Goal: Transaction & Acquisition: Purchase product/service

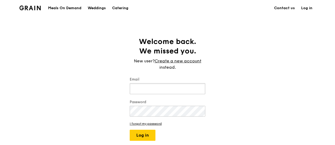
click at [168, 90] on input "Email" at bounding box center [168, 88] width 76 height 11
type input "[PERSON_NAME][EMAIL_ADDRESS][DOMAIN_NAME]"
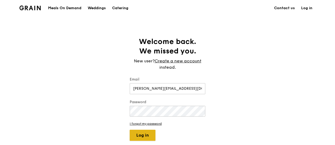
click at [151, 131] on button "Log in" at bounding box center [143, 135] width 26 height 11
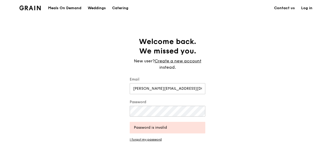
scroll to position [9, 0]
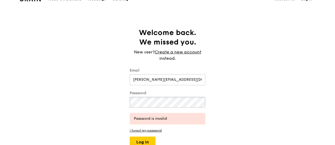
click at [101, 90] on div "Welcome back. We missed you. New user? Create a new account instead. Email [PER…" at bounding box center [167, 88] width 335 height 120
click at [144, 140] on button "Log in" at bounding box center [143, 141] width 26 height 11
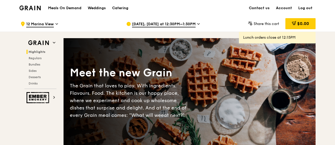
click at [179, 22] on span "[DATE], [DATE] at 12:30PM–1:30PM" at bounding box center [164, 25] width 64 height 6
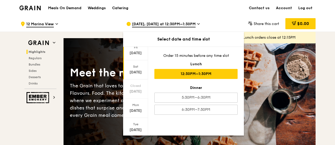
scroll to position [21, 0]
click at [137, 103] on div "Mon" at bounding box center [135, 103] width 23 height 4
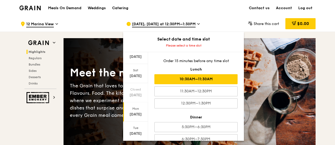
click at [188, 82] on div "10:30AM–11:30AM" at bounding box center [196, 79] width 83 height 10
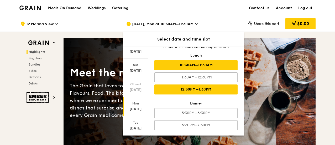
scroll to position [12, 0]
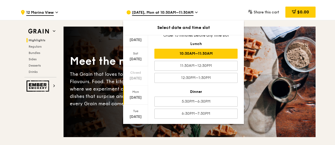
click at [243, 10] on div "Share this cart $0.00" at bounding box center [273, 12] width 85 height 16
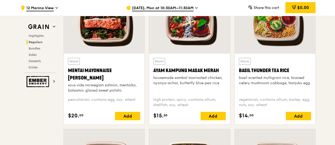
scroll to position [487, 0]
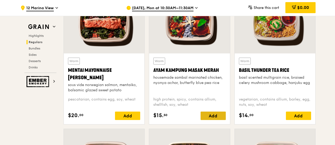
click at [214, 115] on div "Add" at bounding box center [213, 115] width 25 height 8
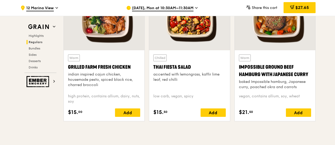
scroll to position [629, 0]
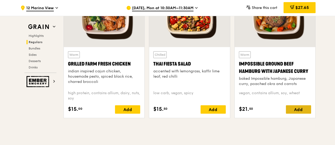
click at [299, 110] on div "Add" at bounding box center [298, 109] width 25 height 8
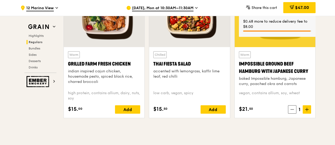
click at [308, 110] on icon at bounding box center [307, 109] width 4 height 4
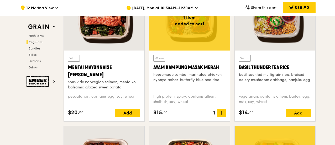
scroll to position [488, 0]
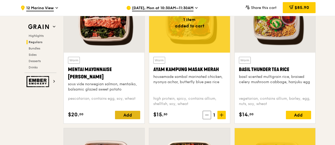
click at [125, 115] on div "Add" at bounding box center [127, 115] width 25 height 8
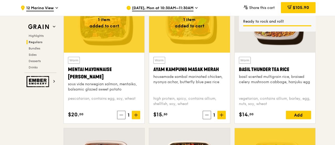
click at [137, 115] on icon at bounding box center [136, 115] width 3 height 0
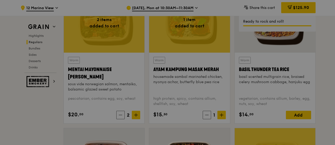
click at [137, 114] on div at bounding box center [167, 72] width 335 height 145
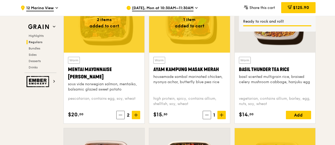
click at [137, 115] on icon at bounding box center [136, 115] width 3 height 0
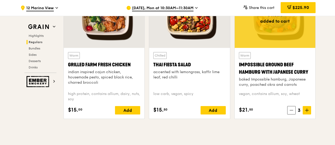
scroll to position [631, 0]
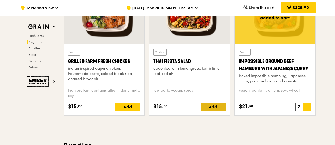
click at [217, 106] on div "Add" at bounding box center [213, 106] width 25 height 8
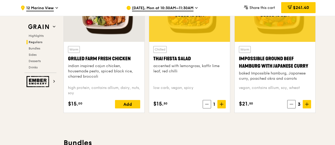
scroll to position [646, 0]
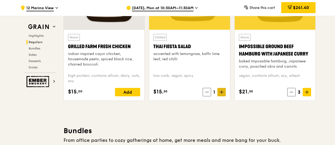
click at [224, 88] on span at bounding box center [222, 92] width 8 height 8
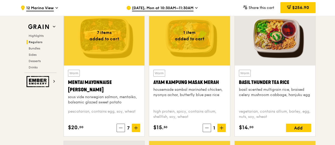
scroll to position [475, 0]
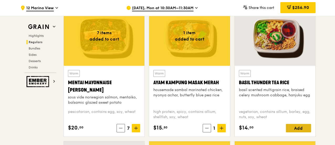
click at [303, 126] on div "Add" at bounding box center [298, 128] width 25 height 8
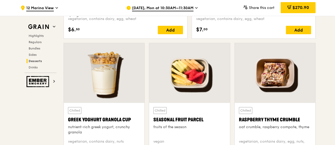
scroll to position [1699, 0]
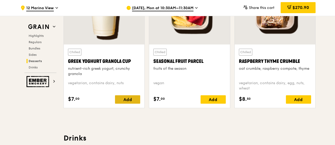
click at [131, 100] on div "Add" at bounding box center [127, 99] width 25 height 8
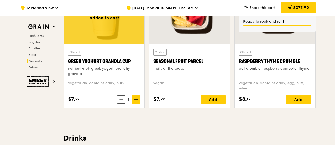
click at [135, 99] on span at bounding box center [136, 99] width 8 height 8
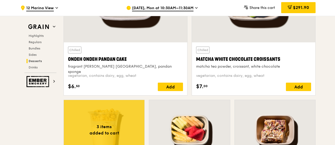
scroll to position [1584, 0]
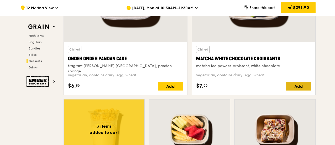
click at [303, 85] on div "Add" at bounding box center [298, 86] width 25 height 8
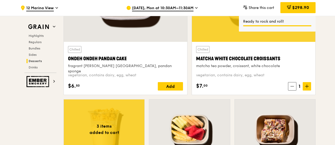
click at [308, 86] on icon at bounding box center [307, 86] width 3 height 0
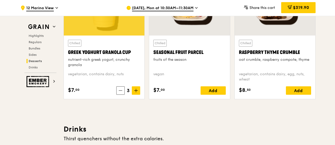
scroll to position [1714, 0]
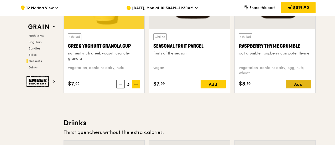
click at [300, 80] on div "Add" at bounding box center [298, 84] width 25 height 8
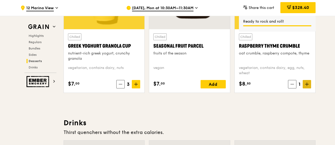
click at [310, 81] on span at bounding box center [307, 84] width 8 height 8
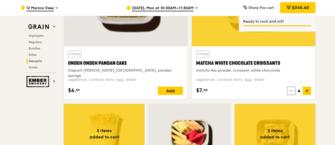
scroll to position [1580, 0]
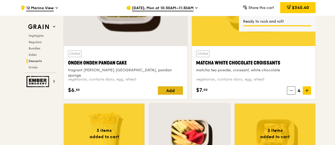
click at [175, 89] on div "Add" at bounding box center [170, 90] width 25 height 8
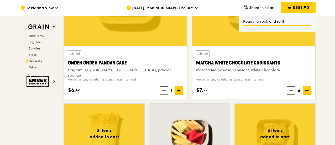
click at [180, 90] on icon at bounding box center [179, 91] width 4 height 4
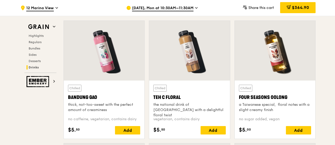
scroll to position [1838, 0]
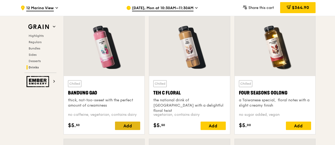
click at [129, 125] on div "Add" at bounding box center [127, 125] width 25 height 8
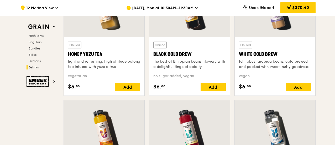
scroll to position [1996, 0]
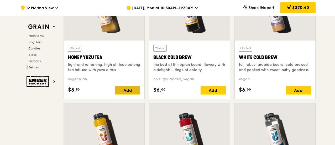
click at [131, 86] on div "Add" at bounding box center [127, 90] width 25 height 8
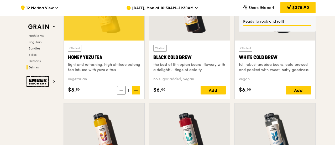
click at [136, 88] on icon at bounding box center [136, 90] width 4 height 4
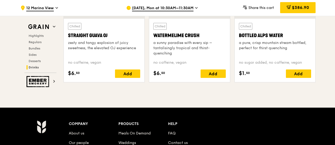
scroll to position [2141, 0]
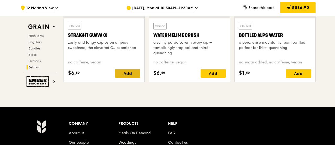
click at [137, 74] on div "Add" at bounding box center [127, 73] width 25 height 8
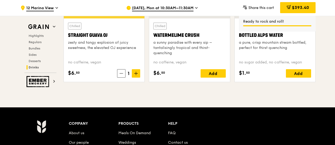
click at [137, 74] on span at bounding box center [136, 73] width 8 height 8
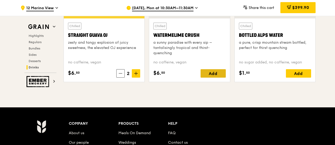
click at [218, 75] on div "Add" at bounding box center [213, 73] width 25 height 8
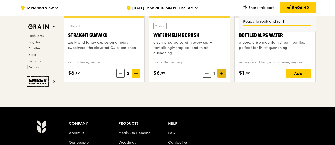
click at [222, 73] on icon at bounding box center [222, 73] width 0 height 3
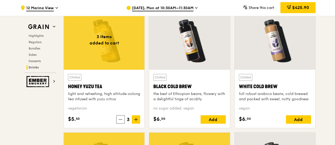
scroll to position [1966, 0]
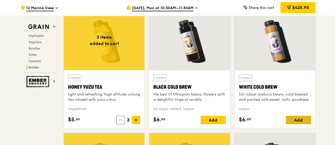
click at [298, 120] on div "Add" at bounding box center [298, 120] width 25 height 8
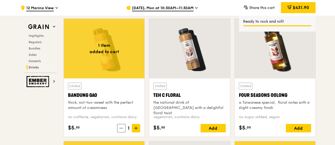
scroll to position [1855, 0]
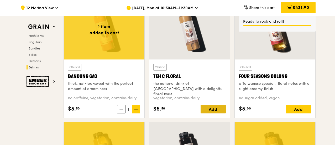
click at [214, 105] on div "Add" at bounding box center [213, 109] width 25 height 8
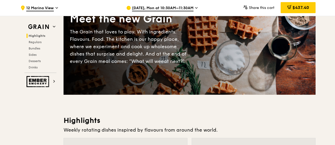
scroll to position [0, 0]
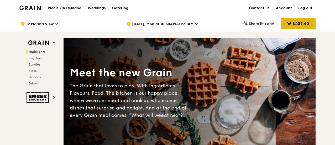
click at [288, 24] on icon at bounding box center [290, 23] width 4 height 4
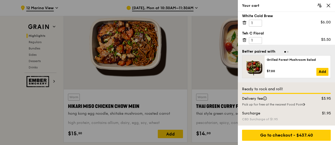
scroll to position [194, 0]
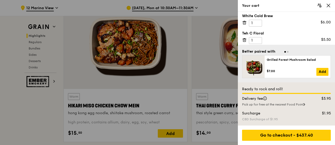
click at [328, 3] on icon at bounding box center [328, 5] width 5 height 5
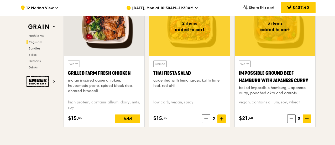
scroll to position [638, 0]
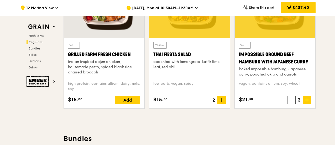
click at [209, 100] on span at bounding box center [206, 100] width 8 height 8
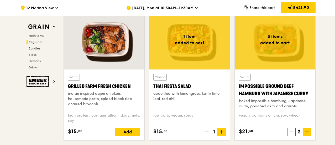
scroll to position [605, 0]
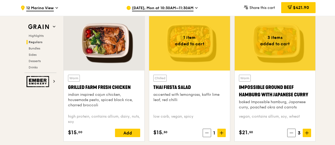
click at [208, 56] on div at bounding box center [189, 41] width 81 height 60
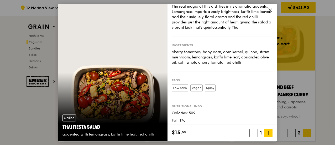
scroll to position [17, 0]
click at [268, 9] on icon at bounding box center [270, 10] width 5 height 5
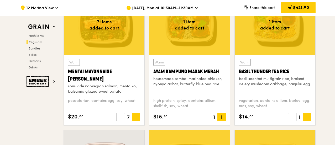
scroll to position [486, 0]
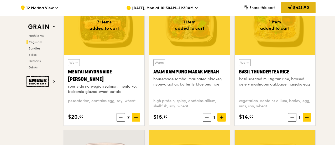
click at [293, 5] on div "$421.90" at bounding box center [298, 7] width 34 height 11
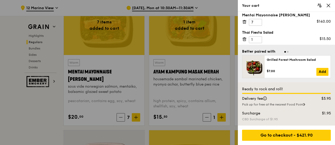
scroll to position [43, 0]
click at [327, 4] on icon at bounding box center [328, 5] width 5 height 5
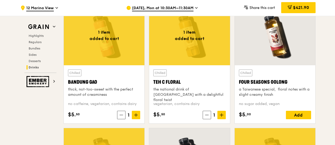
scroll to position [1860, 0]
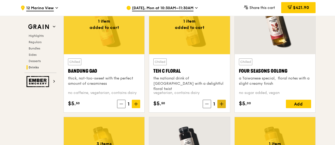
click at [222, 105] on span at bounding box center [222, 104] width 8 height 8
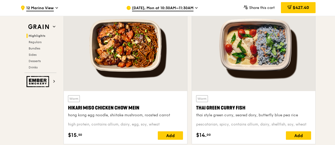
scroll to position [196, 0]
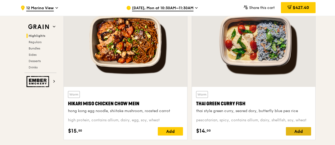
click at [294, 132] on div "Add" at bounding box center [298, 131] width 25 height 8
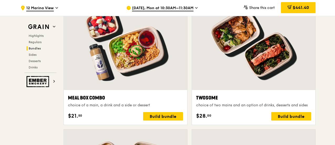
scroll to position [794, 0]
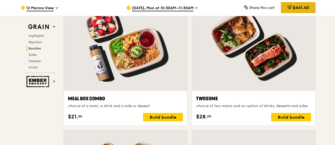
click at [292, 4] on div "$441.40" at bounding box center [298, 7] width 35 height 11
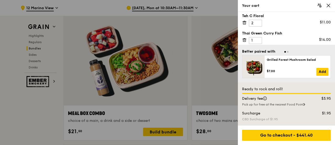
scroll to position [781, 0]
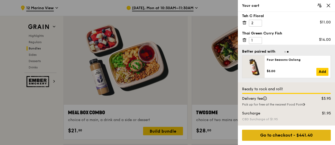
click at [285, 138] on div "Go to checkout - $441.40" at bounding box center [286, 135] width 89 height 11
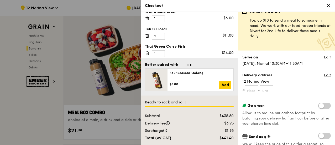
scroll to position [0, 0]
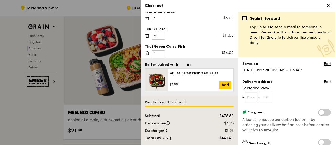
click at [255, 95] on input "text" at bounding box center [251, 97] width 13 height 11
type input "10"
click at [268, 96] on input "text" at bounding box center [266, 97] width 13 height 11
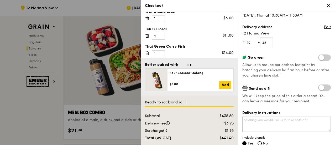
scroll to position [55, 0]
type input "25"
click at [320, 56] on span at bounding box center [325, 57] width 13 height 6
click at [320, 58] on input "checkbox" at bounding box center [320, 58] width 0 height 0
click at [320, 56] on span at bounding box center [325, 57] width 13 height 6
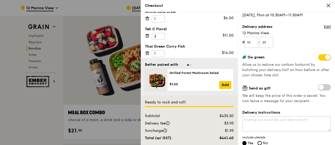
click at [320, 58] on input "checkbox" at bounding box center [320, 58] width 0 height 0
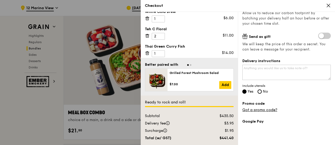
scroll to position [106, 0]
click at [305, 65] on textarea "Delivery instructions" at bounding box center [287, 72] width 89 height 15
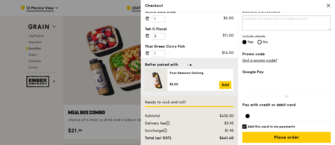
scroll to position [157, 0]
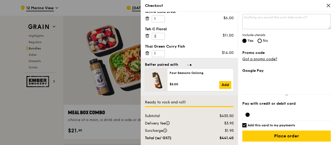
click at [245, 125] on input "Add this card to my payments" at bounding box center [245, 125] width 4 height 4
checkbox input "false"
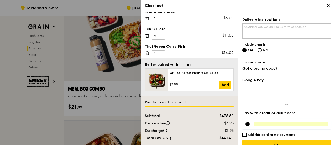
scroll to position [156, 0]
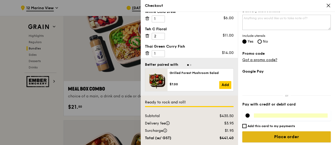
click at [301, 136] on input "Place order" at bounding box center [287, 136] width 89 height 11
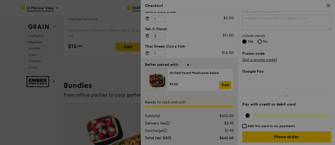
scroll to position [693, 0]
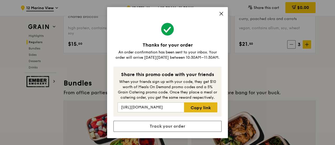
click at [189, 105] on link "Copy link" at bounding box center [200, 107] width 33 height 10
click at [221, 12] on icon at bounding box center [221, 13] width 5 height 5
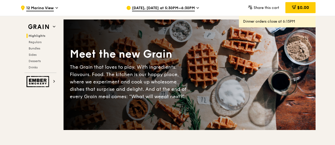
scroll to position [0, 0]
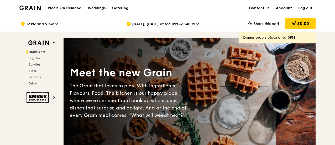
click at [283, 8] on link "Account" at bounding box center [284, 8] width 22 height 16
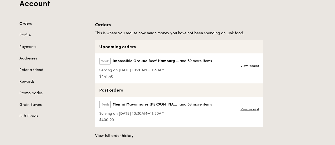
scroll to position [38, 0]
click at [249, 65] on link "View receipt" at bounding box center [250, 65] width 18 height 4
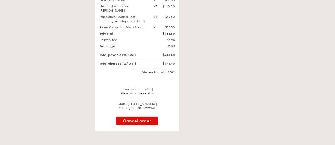
scroll to position [192, 0]
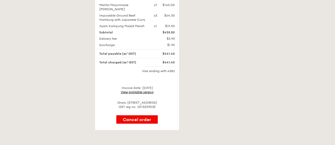
click at [137, 90] on link "View printable version" at bounding box center [137, 92] width 33 height 4
